Goal: Transaction & Acquisition: Book appointment/travel/reservation

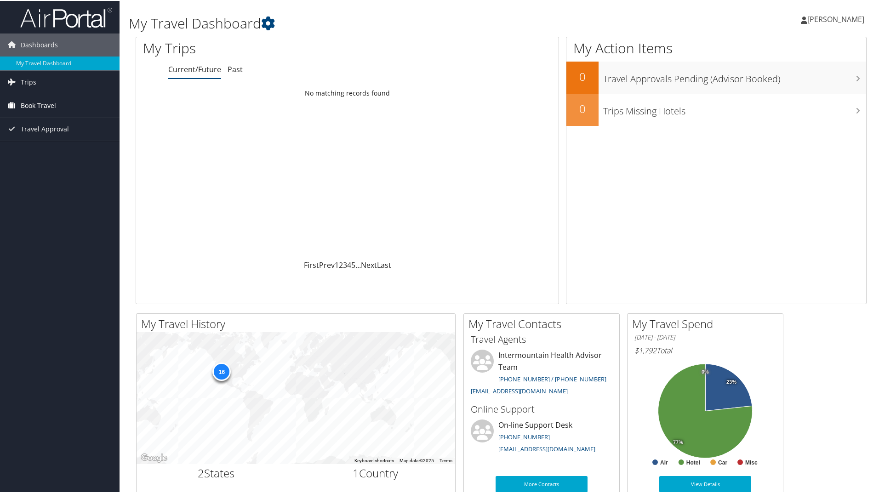
click at [43, 108] on span "Book Travel" at bounding box center [38, 104] width 35 height 23
click at [50, 151] on link "Book/Manage Online Trips" at bounding box center [59, 151] width 119 height 14
